Goal: Task Accomplishment & Management: Manage account settings

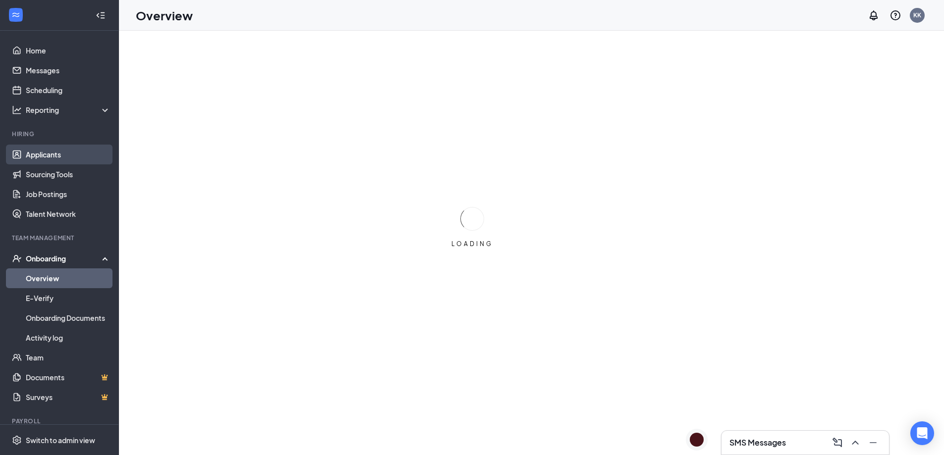
click at [67, 158] on link "Applicants" at bounding box center [68, 155] width 85 height 20
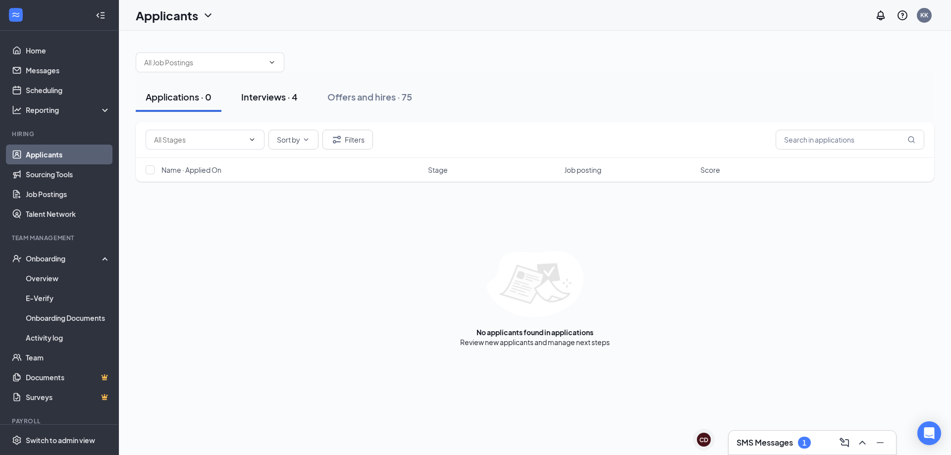
click at [257, 100] on div "Interviews · 4" at bounding box center [269, 97] width 56 height 12
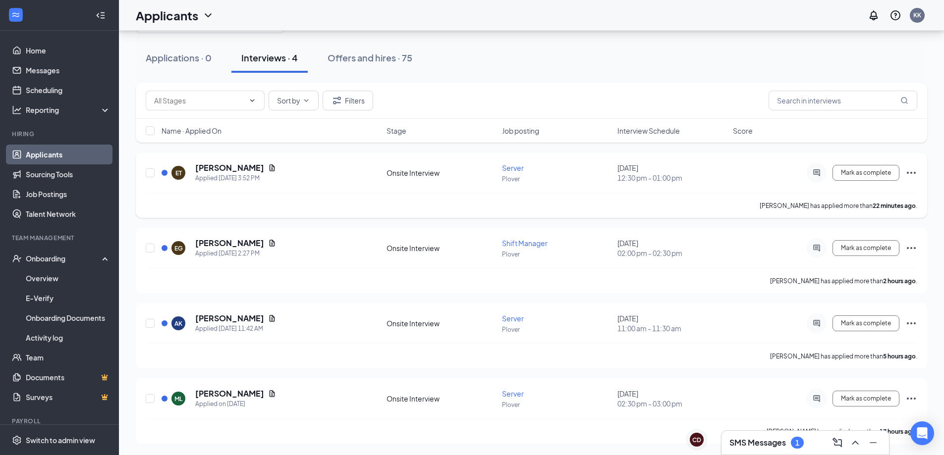
scroll to position [40, 0]
click at [575, 79] on div "Applications · 0 Interviews · 4 Offers and hires · 75" at bounding box center [531, 58] width 791 height 50
click at [910, 322] on icon "Ellipses" at bounding box center [911, 323] width 12 height 12
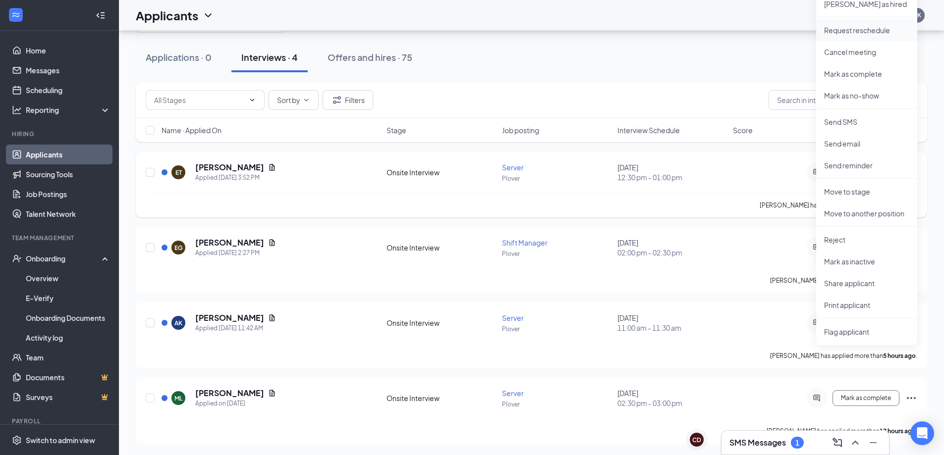
click at [827, 32] on p "Request reschedule" at bounding box center [866, 30] width 85 height 10
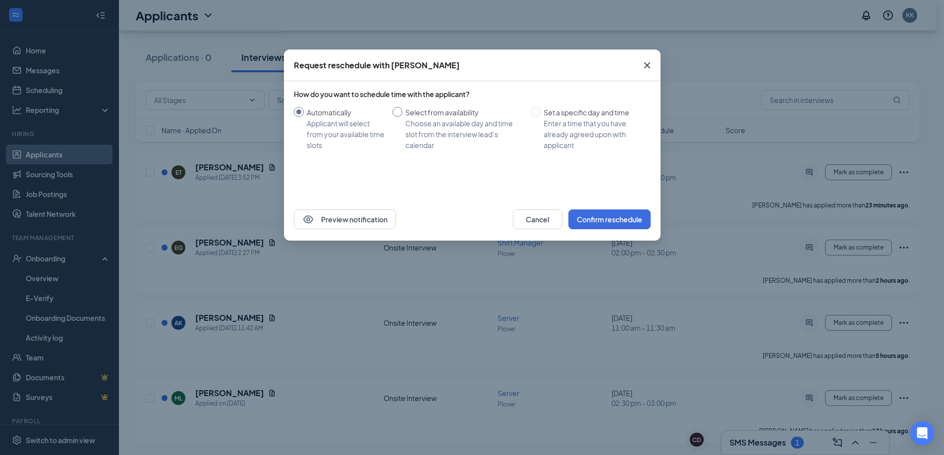
click at [417, 112] on div "Select from availability" at bounding box center [463, 112] width 117 height 11
click at [402, 112] on input "Select from availability Choose an available day and time slot from the intervi…" at bounding box center [397, 112] width 10 height 10
radio input "true"
radio input "false"
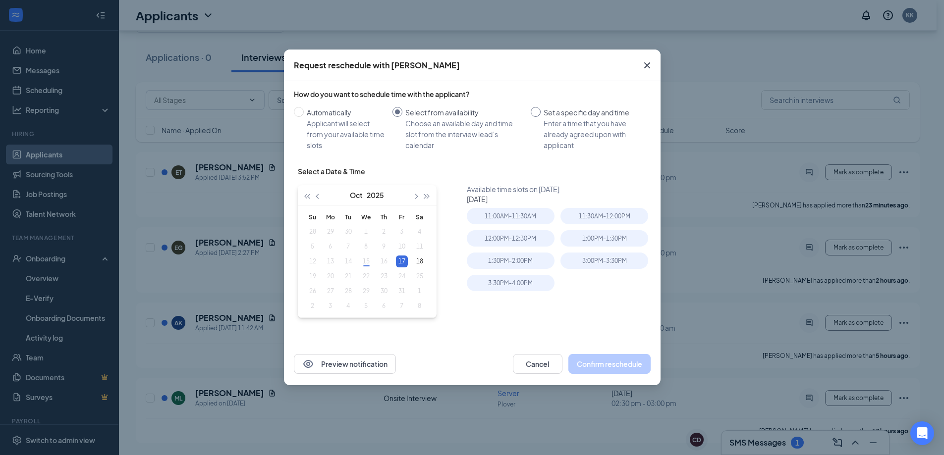
click at [553, 119] on div "Enter a time that you have already agreed upon with applicant" at bounding box center [592, 134] width 99 height 33
click at [541, 117] on input "Set a specific day and time Enter a time that you have already agreed upon with…" at bounding box center [536, 112] width 10 height 10
radio input "true"
radio input "false"
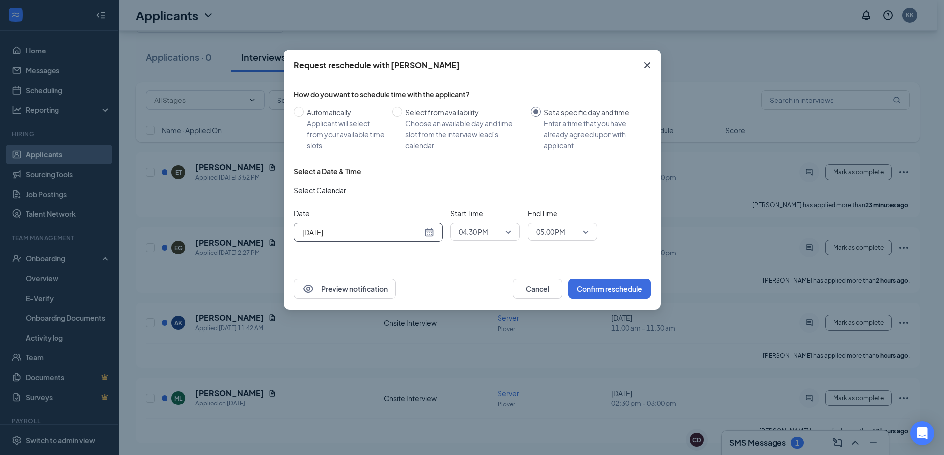
click at [431, 233] on div "[DATE]" at bounding box center [368, 232] width 132 height 11
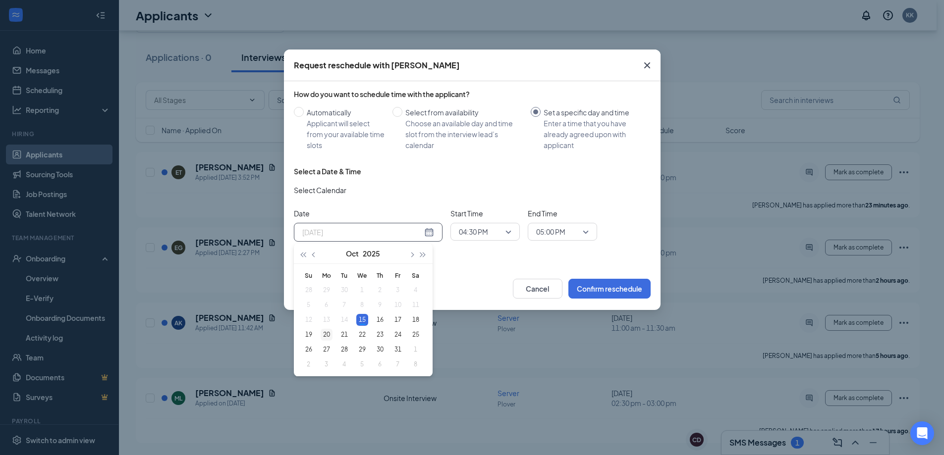
click at [325, 336] on div "20" at bounding box center [327, 335] width 12 height 12
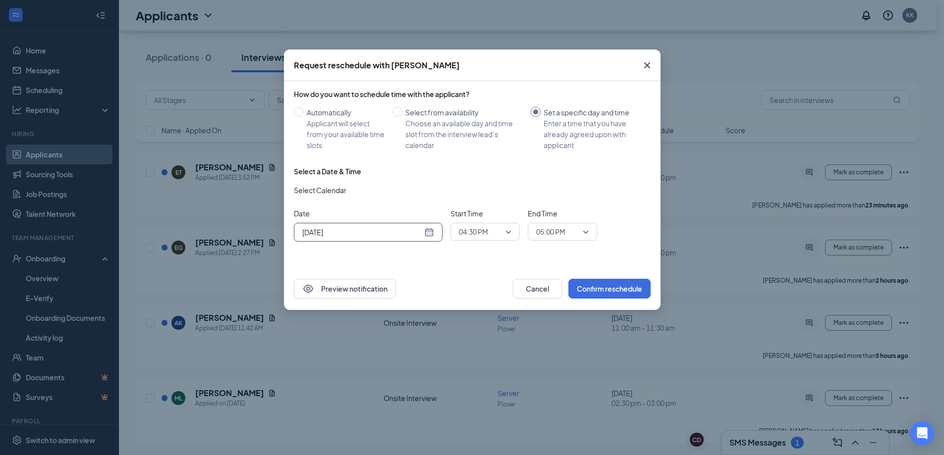
click at [504, 217] on span "Start Time" at bounding box center [484, 213] width 69 height 11
click at [497, 233] on span "04:30 PM" at bounding box center [481, 231] width 44 height 15
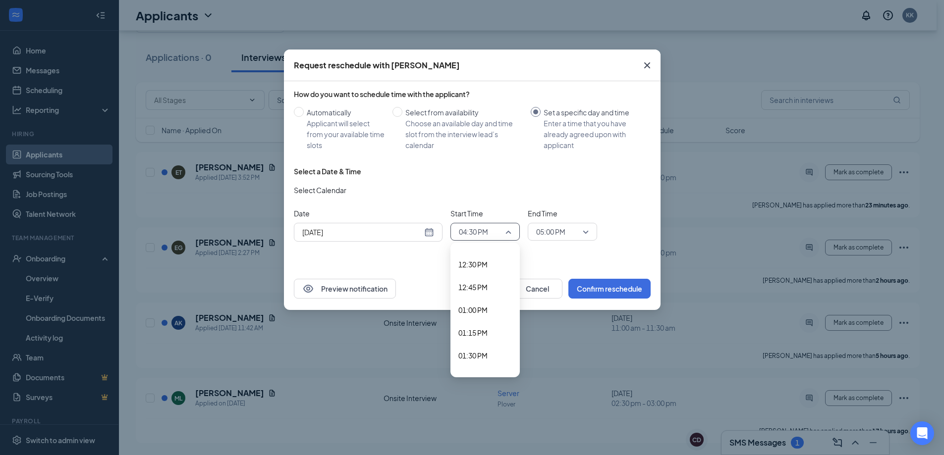
scroll to position [1139, 0]
click at [432, 234] on div "[DATE]" at bounding box center [368, 232] width 132 height 11
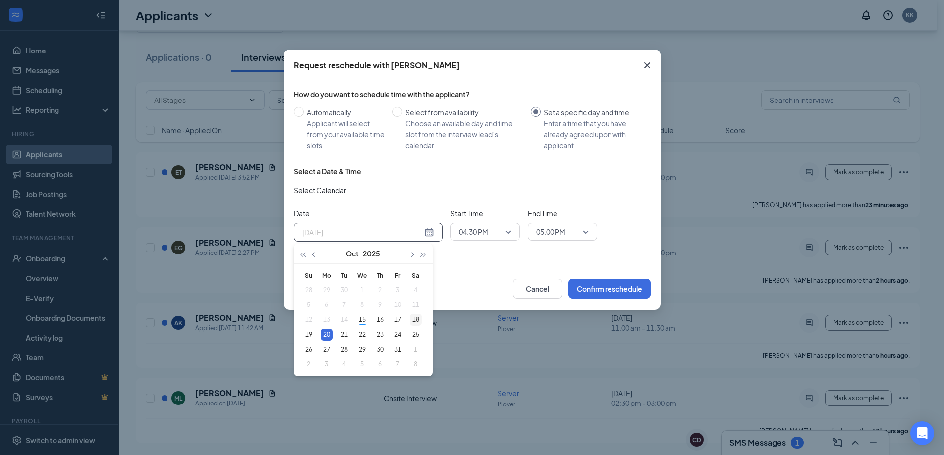
type input "[DATE]"
click at [420, 320] on div "18" at bounding box center [416, 320] width 12 height 12
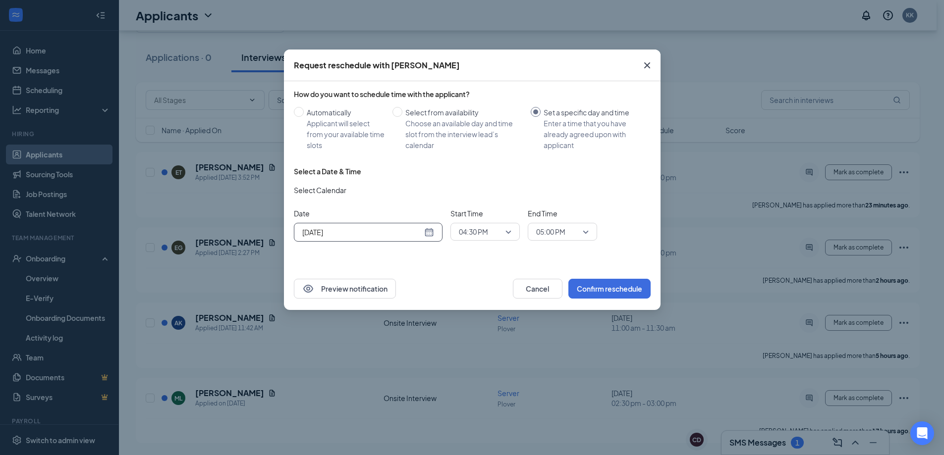
click at [479, 234] on span "04:30 PM" at bounding box center [473, 231] width 29 height 15
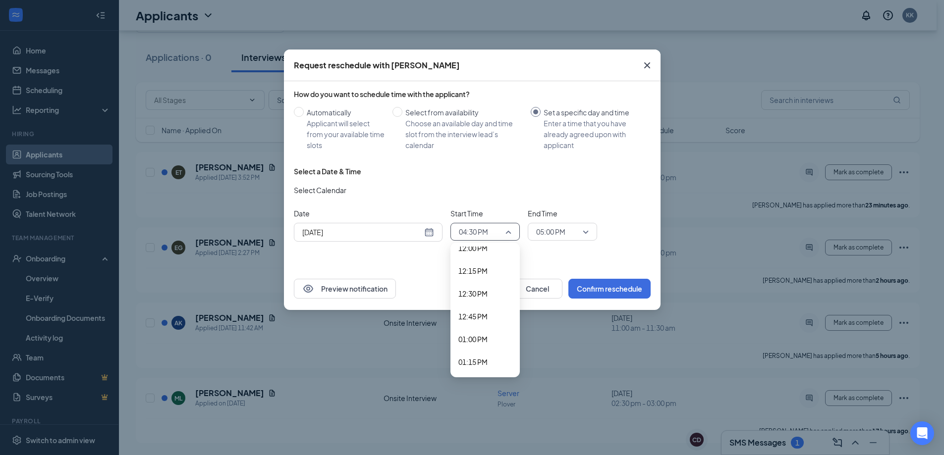
scroll to position [1087, 0]
click at [484, 307] on span "12:30 PM" at bounding box center [472, 310] width 29 height 11
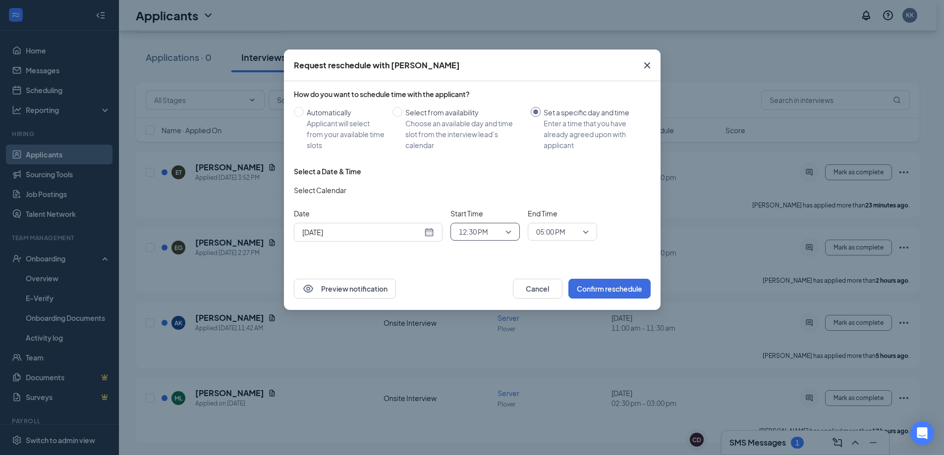
click at [552, 227] on span "05:00 PM" at bounding box center [550, 231] width 29 height 15
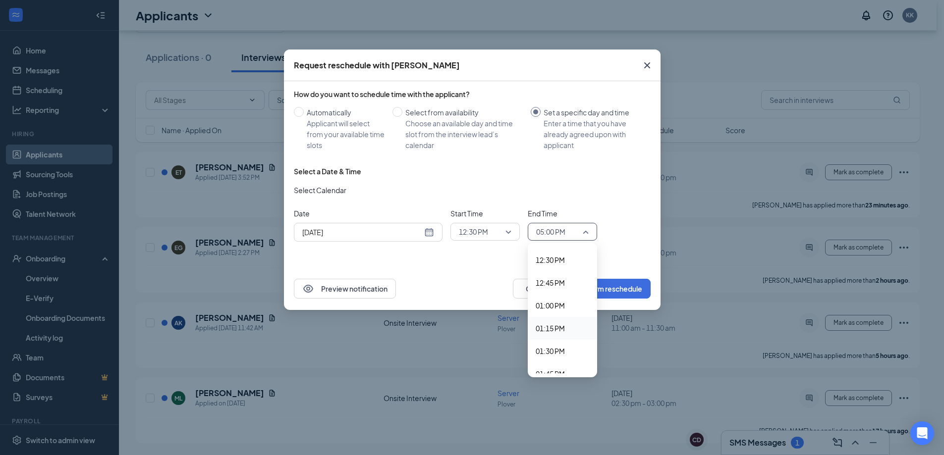
scroll to position [1133, 0]
click at [555, 308] on span "01:00 PM" at bounding box center [550, 310] width 29 height 11
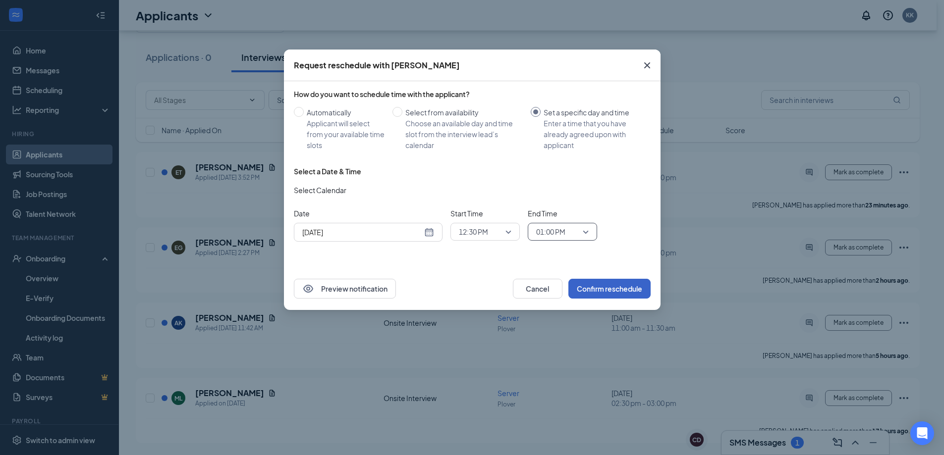
click at [612, 287] on button "Confirm reschedule" at bounding box center [609, 289] width 82 height 20
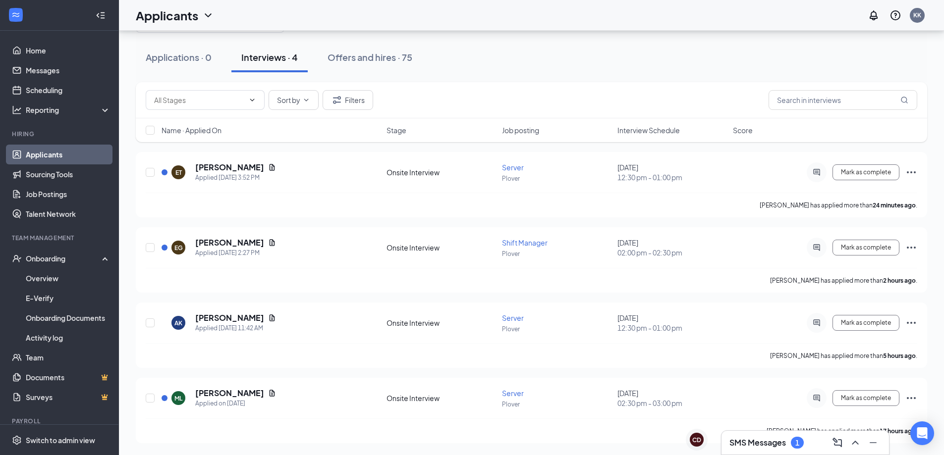
scroll to position [0, 0]
